Goal: Information Seeking & Learning: Find specific fact

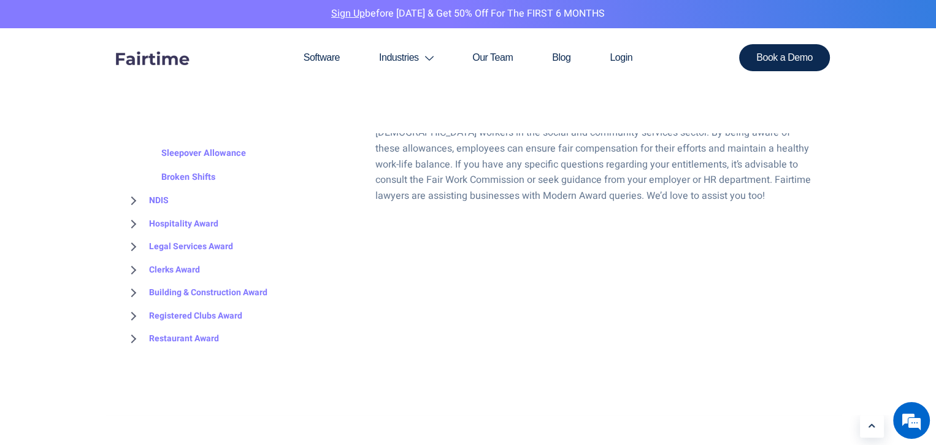
scroll to position [1411, 0]
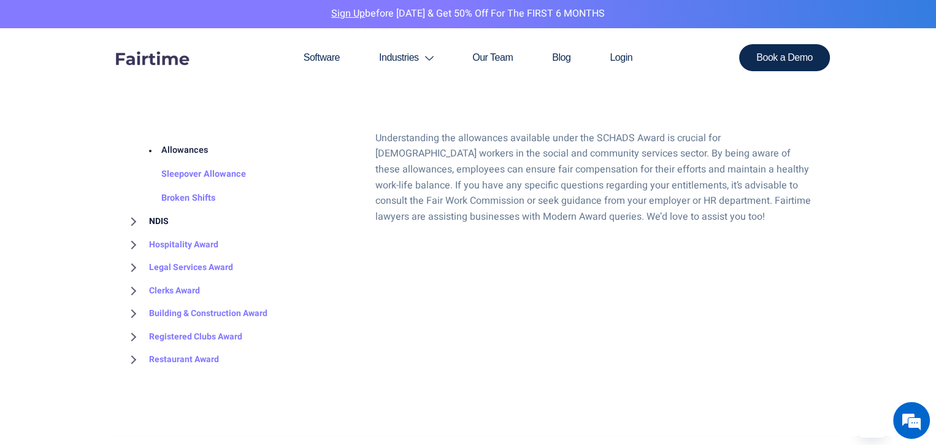
click at [137, 218] on link "NDIS" at bounding box center [147, 221] width 44 height 23
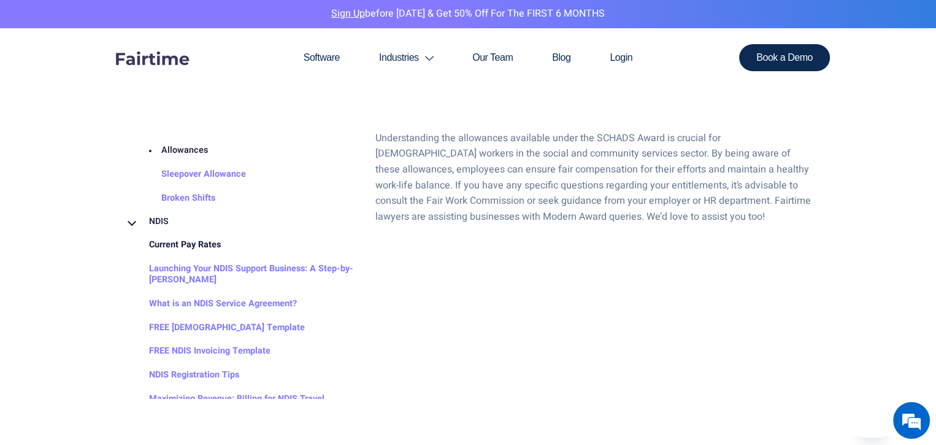
click at [206, 241] on link "Current Pay Rates" at bounding box center [173, 245] width 96 height 24
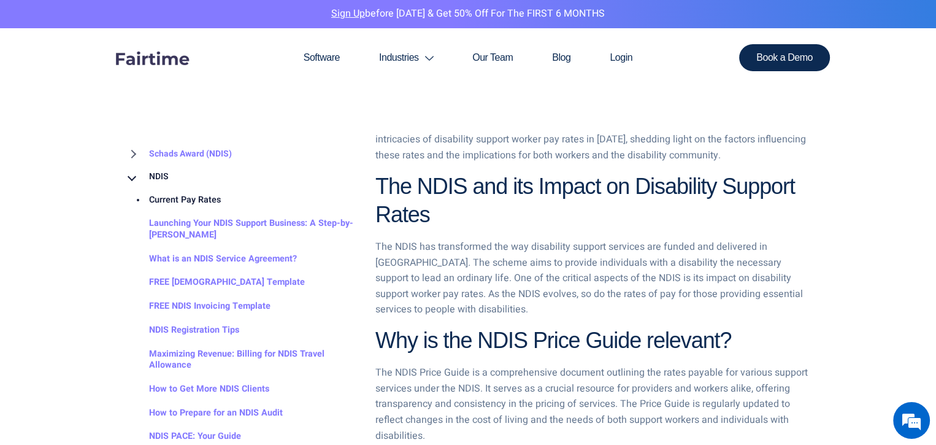
scroll to position [269, 0]
